Goal: Task Accomplishment & Management: Use online tool/utility

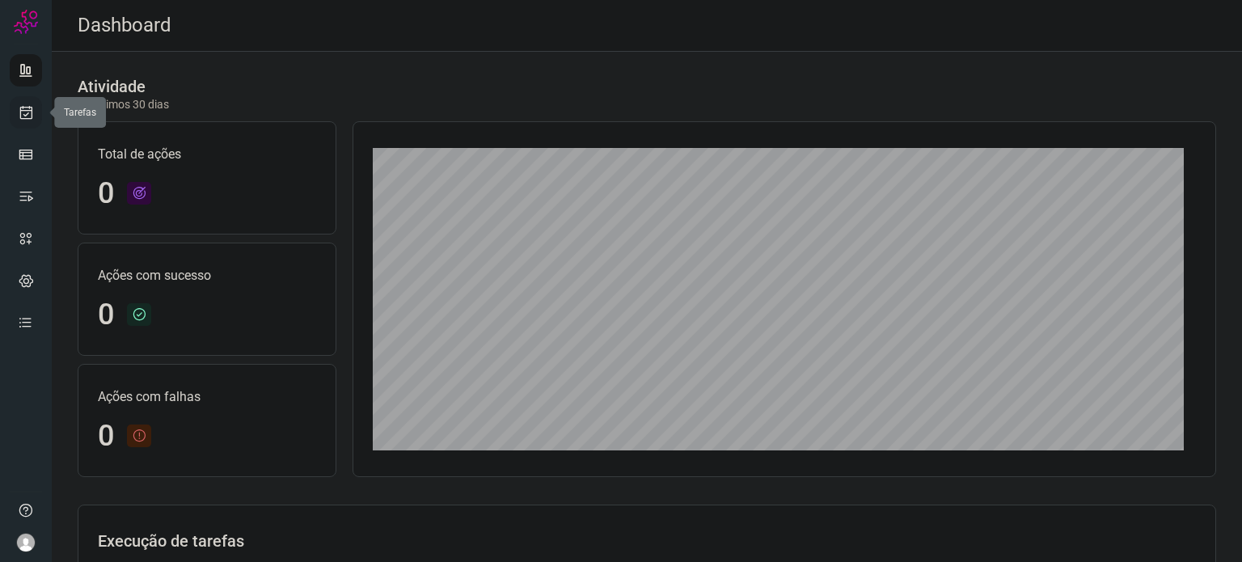
click at [26, 120] on link at bounding box center [26, 112] width 32 height 32
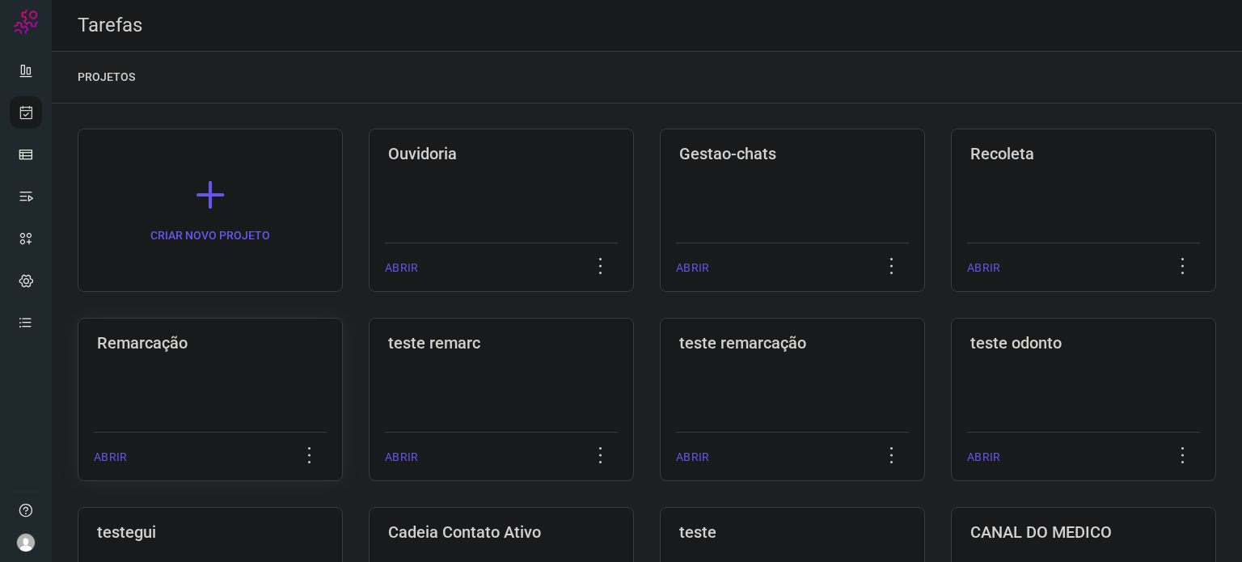
click at [369, 378] on div "Remarcação ABRIR" at bounding box center [501, 399] width 265 height 163
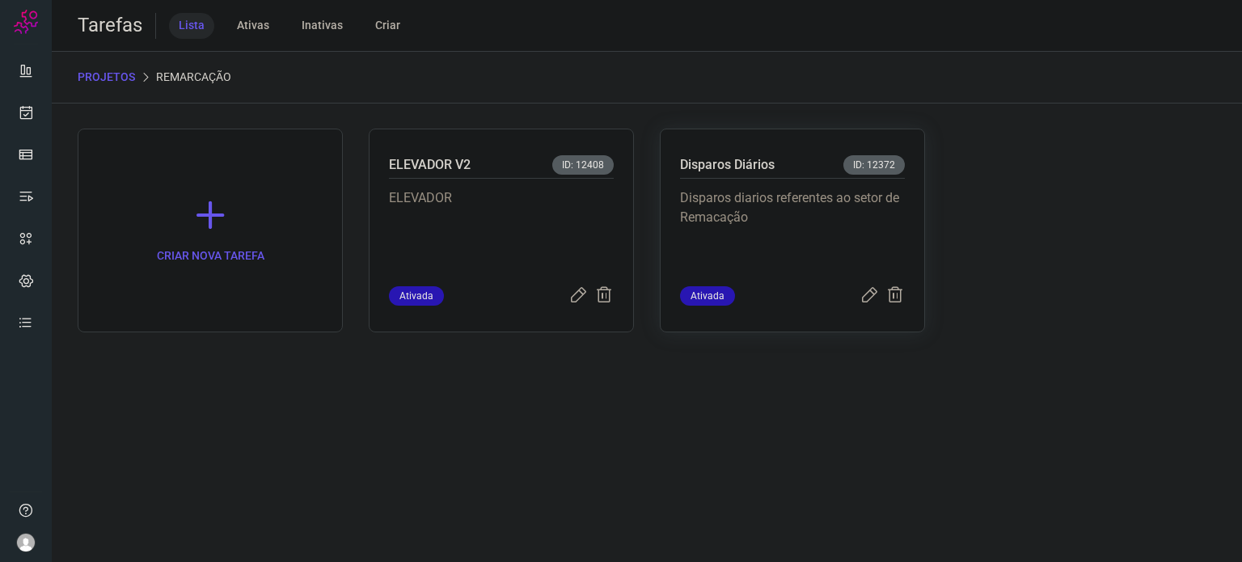
click at [838, 209] on p "Disparos diarios referentes ao setor de Remacação" at bounding box center [792, 228] width 225 height 81
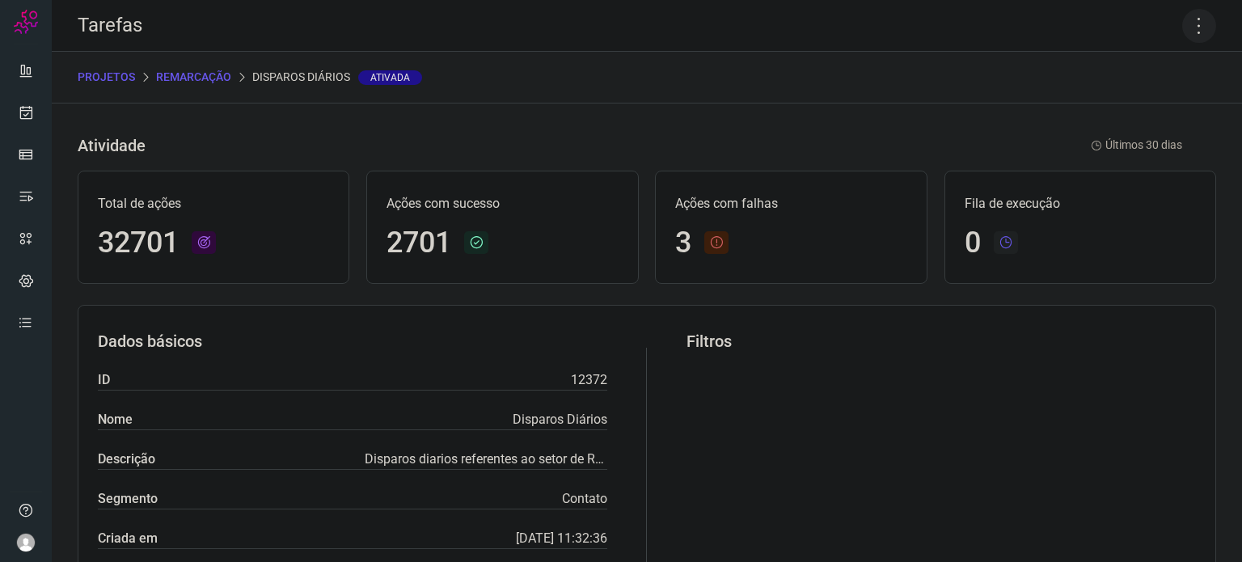
click at [1200, 25] on icon at bounding box center [1199, 26] width 34 height 34
click at [1142, 108] on li "Executar" at bounding box center [1129, 106] width 147 height 26
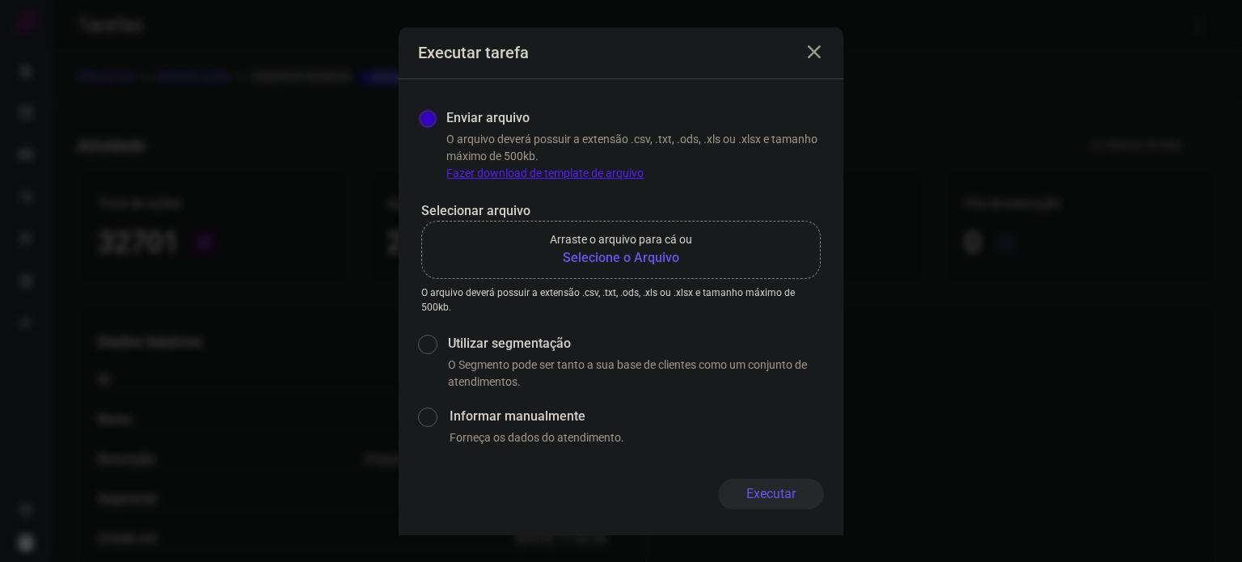
click at [589, 258] on b "Selecione o Arquivo" at bounding box center [621, 257] width 142 height 19
click at [0, 0] on input "Arraste o arquivo para cá ou Selecione o Arquivo" at bounding box center [0, 0] width 0 height 0
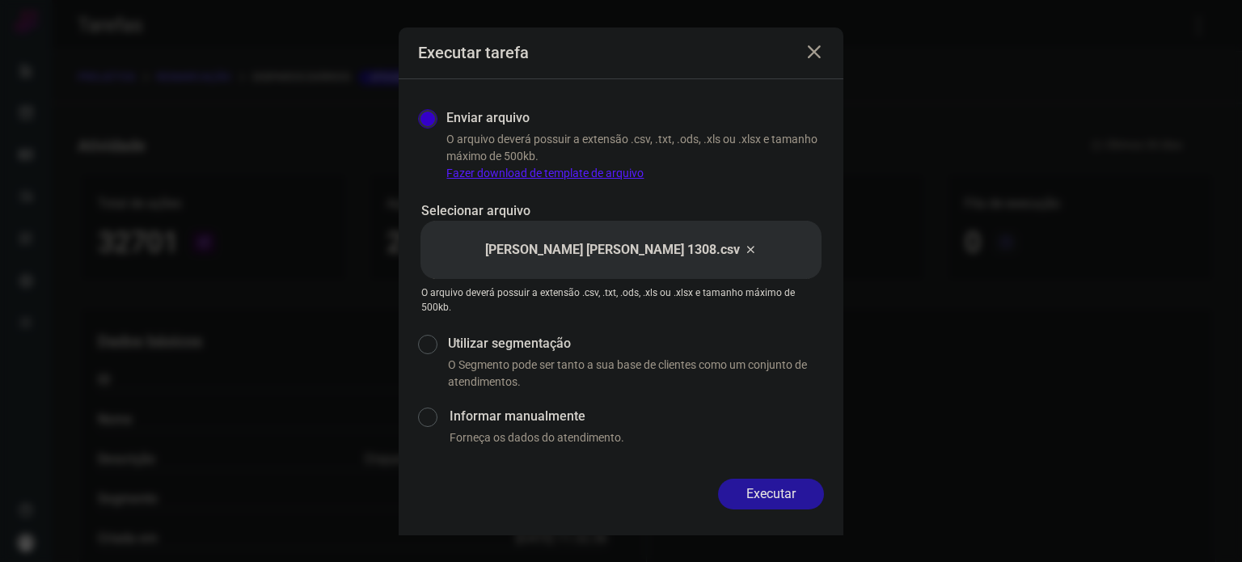
click at [783, 495] on button "Executar" at bounding box center [771, 494] width 106 height 31
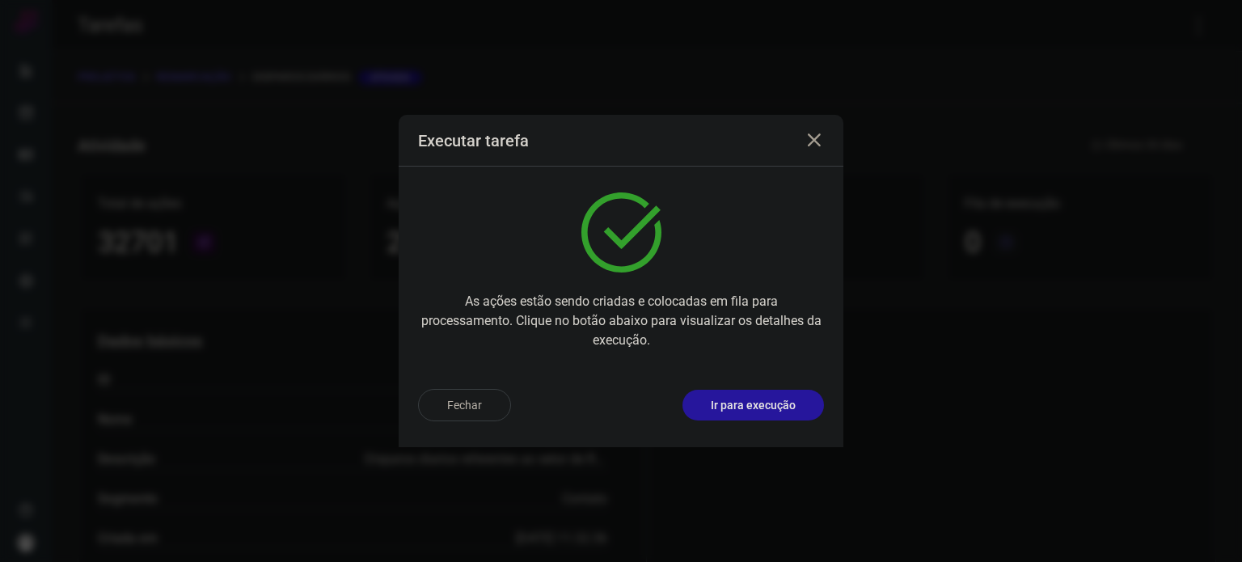
click at [779, 410] on p "Ir para execução" at bounding box center [753, 405] width 85 height 17
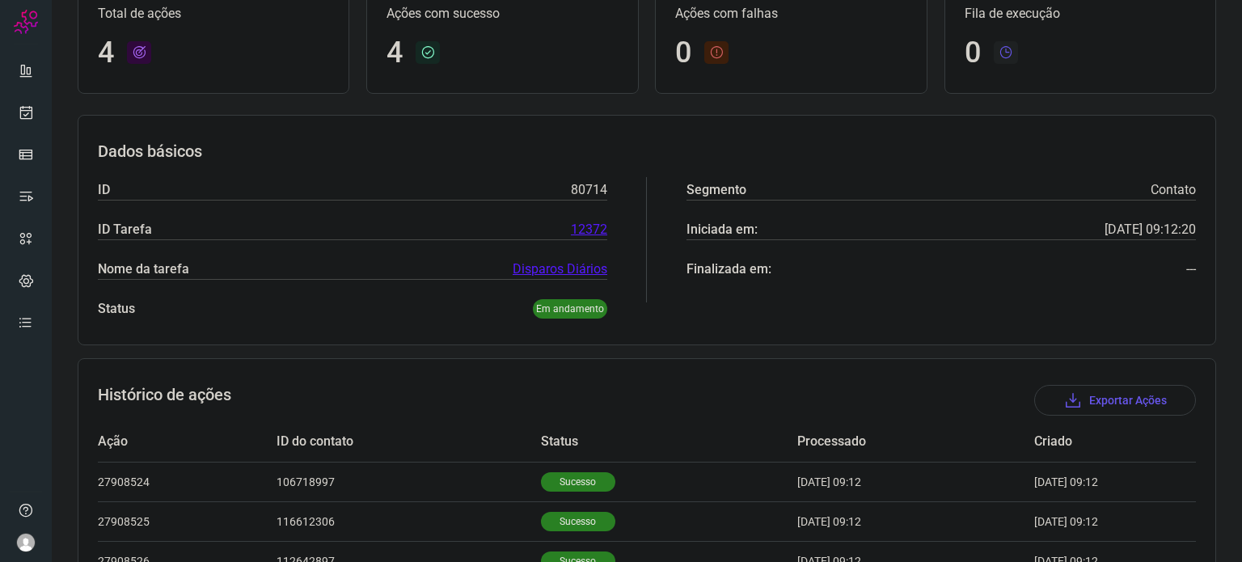
scroll to position [262, 0]
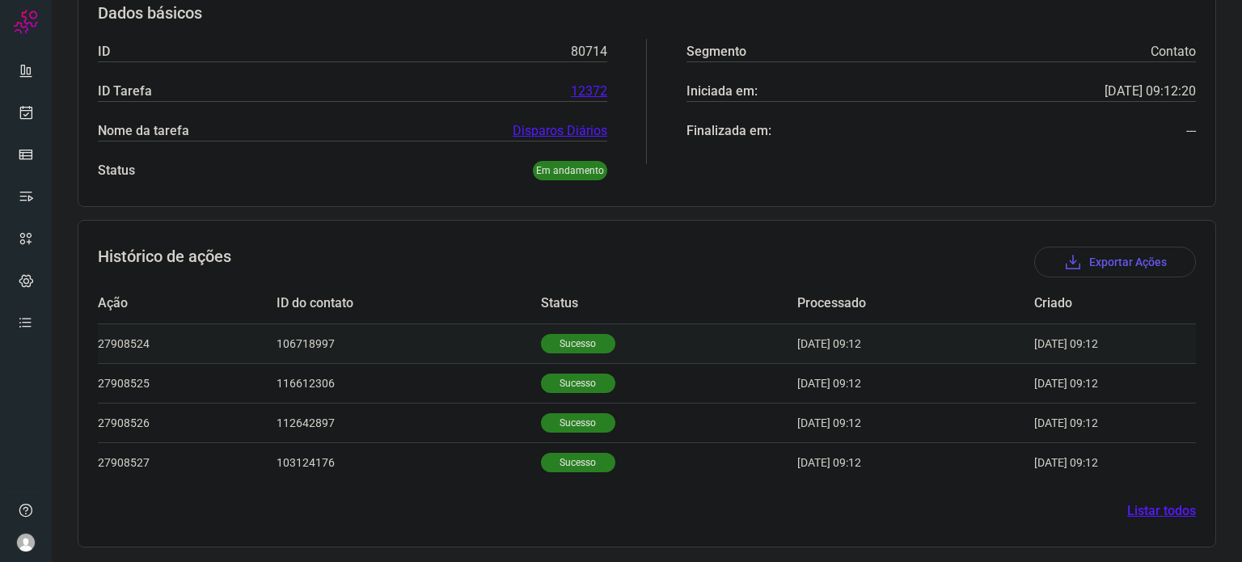
click at [571, 348] on p "Sucesso" at bounding box center [578, 343] width 74 height 19
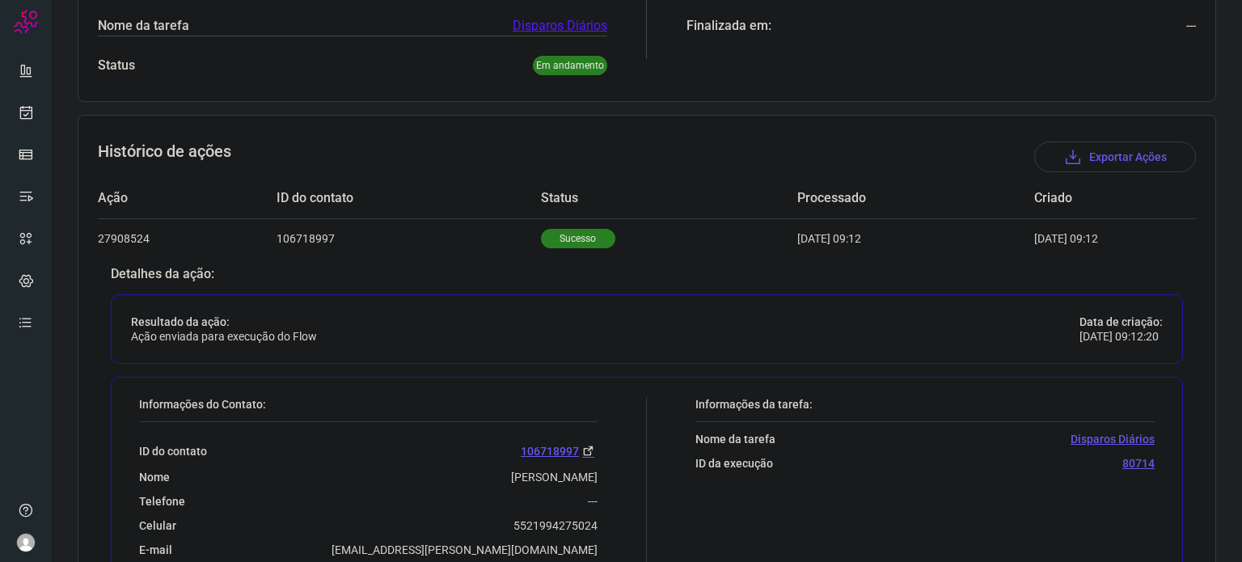
scroll to position [424, 0]
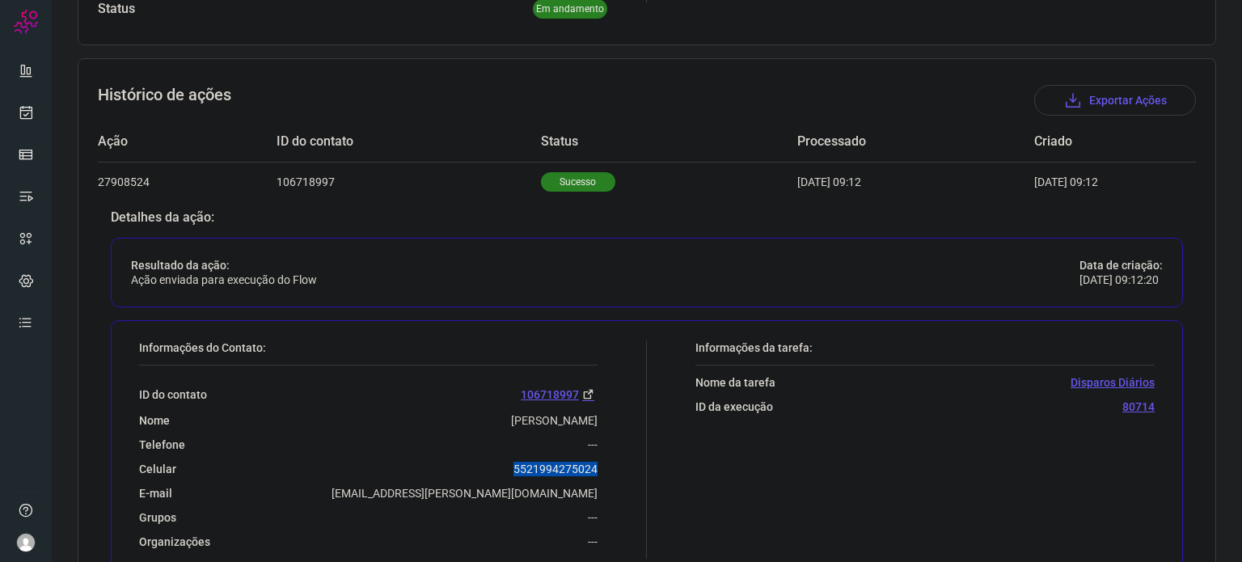
drag, startPoint x: 493, startPoint y: 462, endPoint x: 596, endPoint y: 464, distance: 102.7
click at [596, 464] on div "Informações do Contato: ID do contato [PHONE_NUMBER] Nome Paola Telefone --- Ce…" at bounding box center [389, 449] width 516 height 218
copy p "5521994275024"
